Goal: Task Accomplishment & Management: Manage account settings

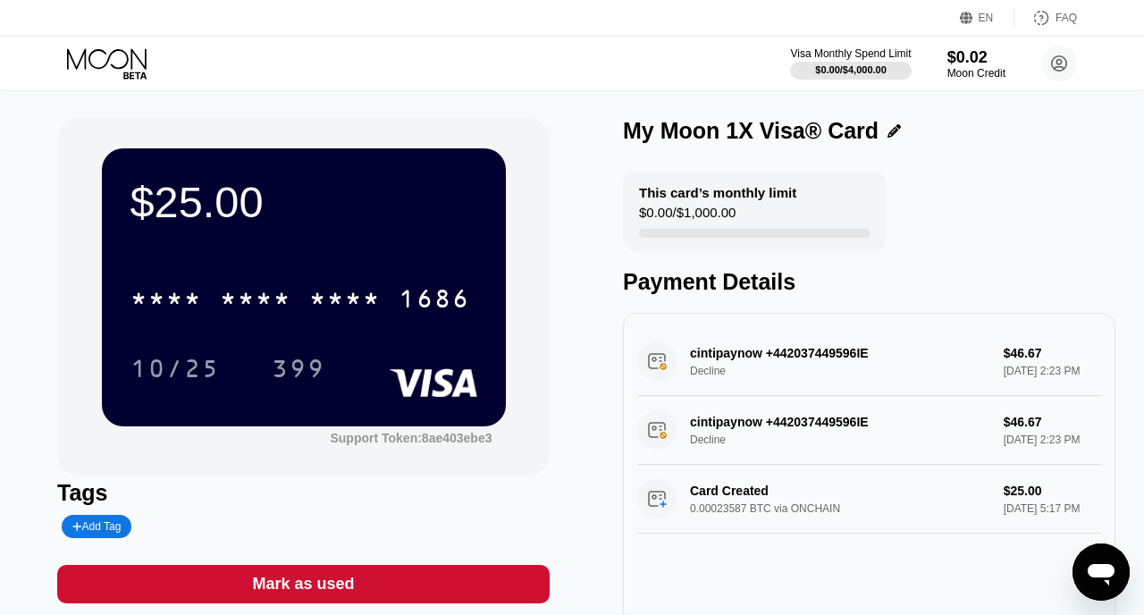
click at [121, 64] on icon at bounding box center [108, 63] width 83 height 31
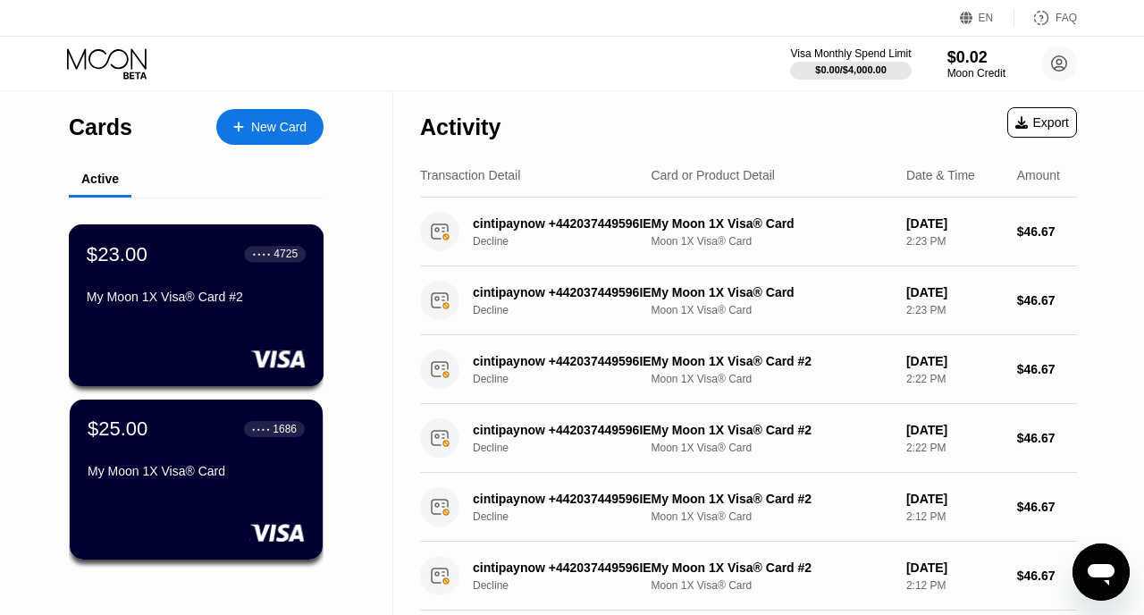
click at [147, 277] on div "$23.00 ● ● ● ● 4725 My Moon 1X Visa® Card #2" at bounding box center [196, 276] width 219 height 69
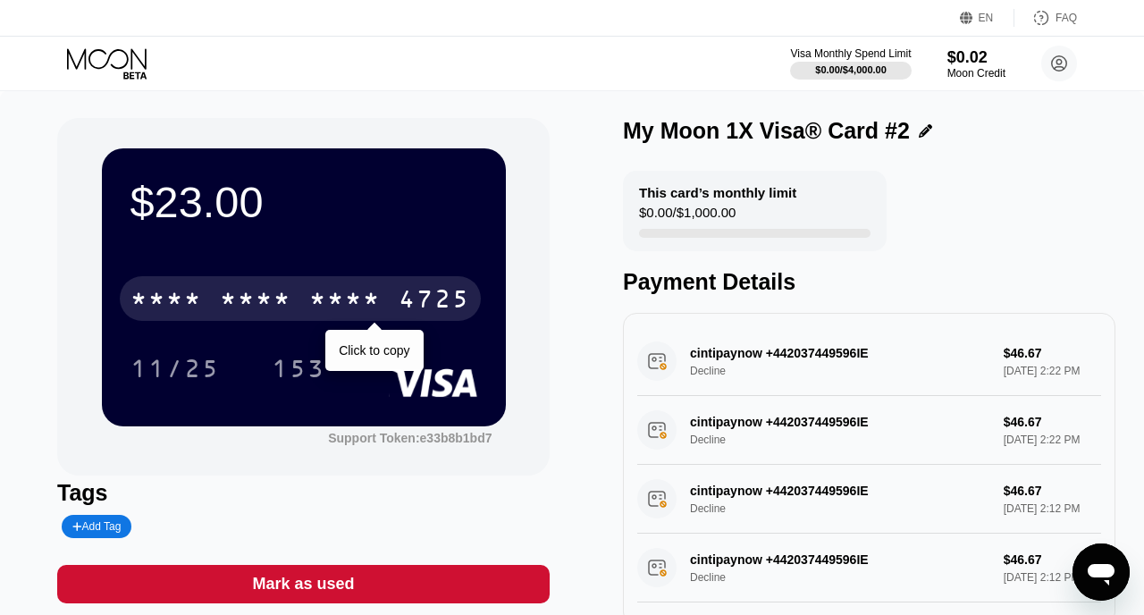
click at [375, 316] on div "* * * *" at bounding box center [345, 301] width 72 height 29
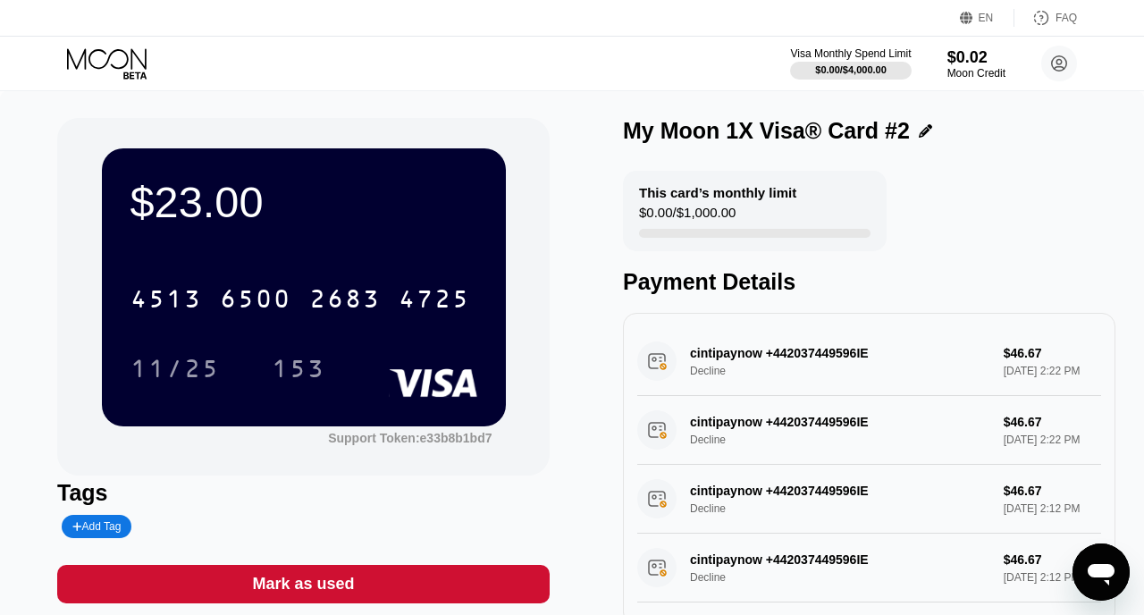
click at [101, 61] on icon at bounding box center [108, 63] width 83 height 31
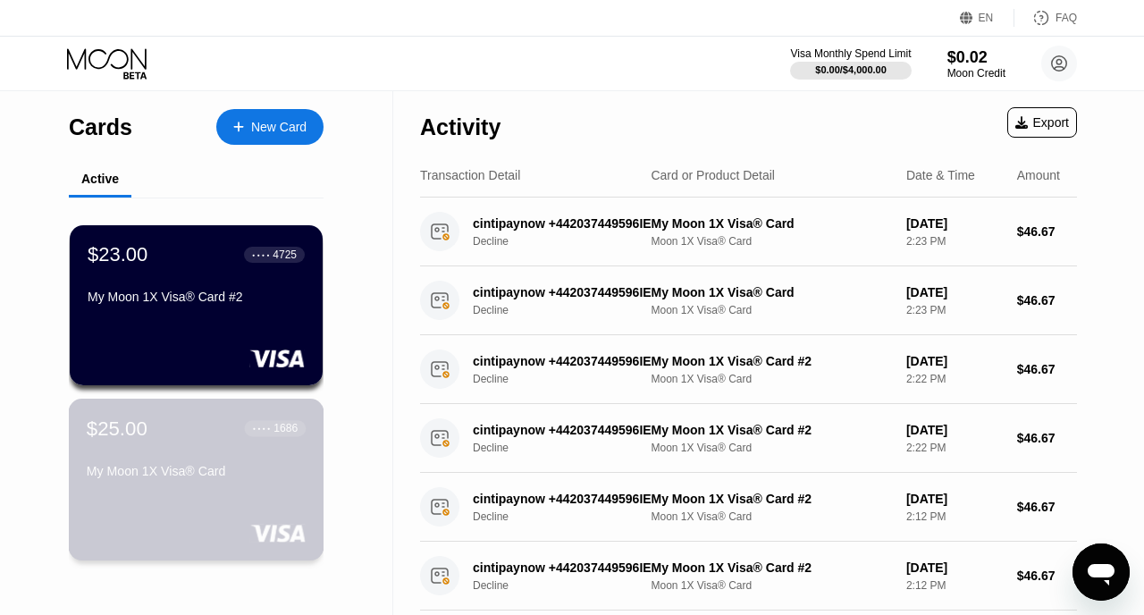
click at [181, 449] on div "$25.00 ● ● ● ● 1686 My Moon 1X Visa® Card" at bounding box center [196, 451] width 219 height 69
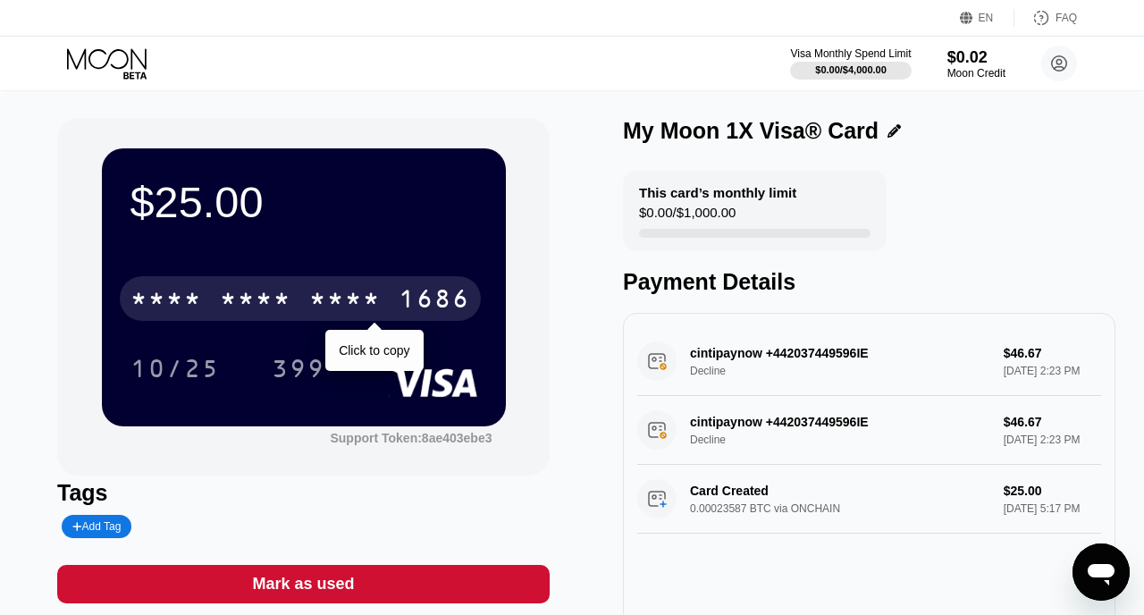
click at [384, 309] on div "* * * * * * * * * * * * 1686" at bounding box center [300, 298] width 361 height 45
